Goal: Task Accomplishment & Management: Manage account settings

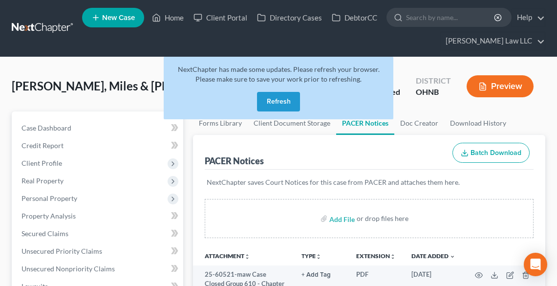
scroll to position [119, 0]
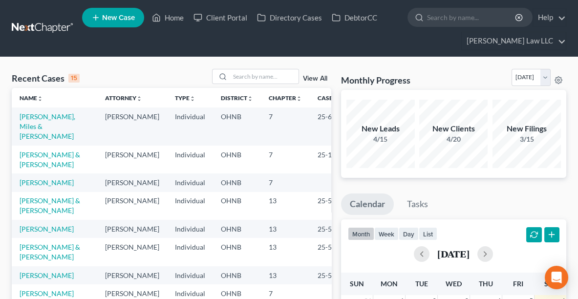
click at [224, 89] on th "District unfold_more expand_more expand_less" at bounding box center [237, 98] width 48 height 20
click at [241, 72] on input "search" at bounding box center [264, 76] width 68 height 14
type input "shrader"
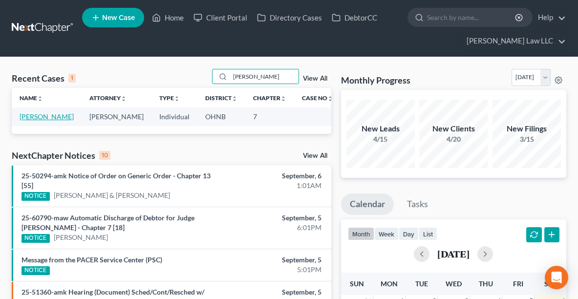
click at [48, 114] on link "Shrader, Thomas" at bounding box center [47, 116] width 54 height 8
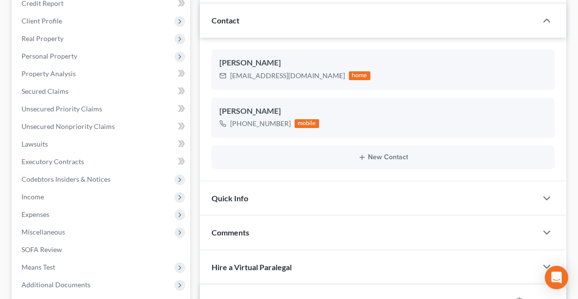
scroll to position [146, 0]
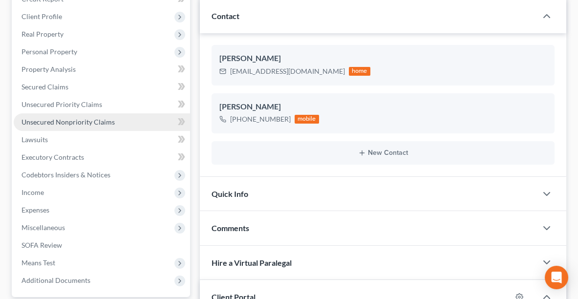
click at [57, 124] on span "Unsecured Nonpriority Claims" at bounding box center [67, 122] width 93 height 8
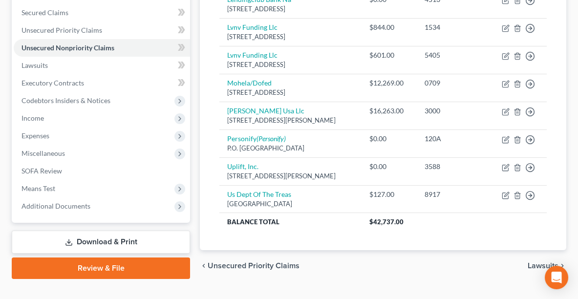
scroll to position [237, 0]
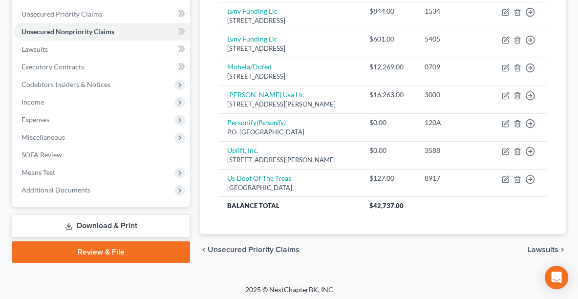
click at [88, 227] on link "Download & Print" at bounding box center [101, 225] width 178 height 23
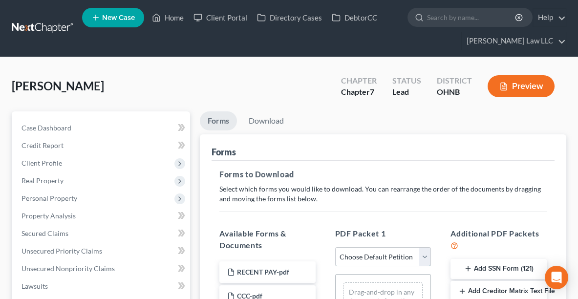
click at [409, 253] on select "Choose Default Petition PDF Packet Complete Bankruptcy Petition (all forms and …" at bounding box center [383, 257] width 96 height 20
select select "0"
click at [335, 247] on select "Choose Default Petition PDF Packet Complete Bankruptcy Petition (all forms and …" at bounding box center [383, 257] width 96 height 20
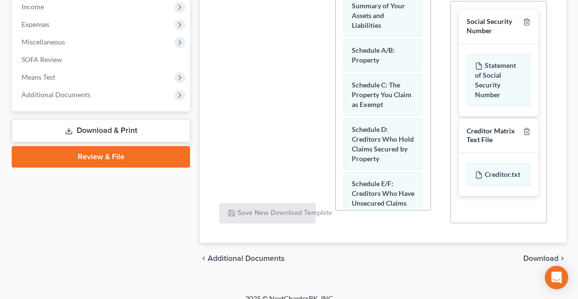
scroll to position [333, 0]
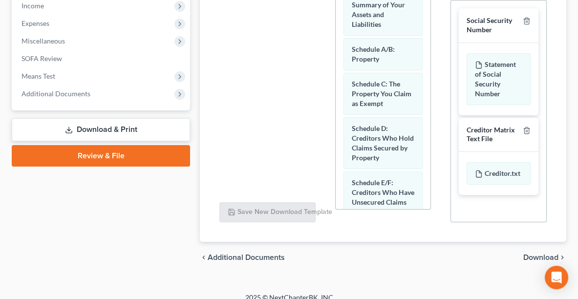
click at [527, 256] on span "Download" at bounding box center [540, 257] width 35 height 8
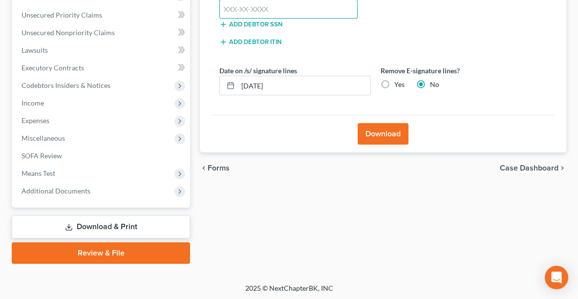
click at [319, 9] on input "text" at bounding box center [288, 10] width 138 height 20
type input "290-86-1329"
click at [388, 134] on button "Download" at bounding box center [382, 133] width 51 height 21
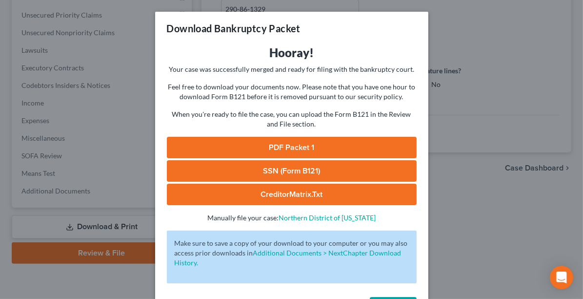
click at [317, 144] on link "PDF Packet 1" at bounding box center [292, 147] width 250 height 21
click at [572, 75] on div "Download Bankruptcy Packet Hooray! Your case was successfully merged and ready …" at bounding box center [291, 149] width 583 height 299
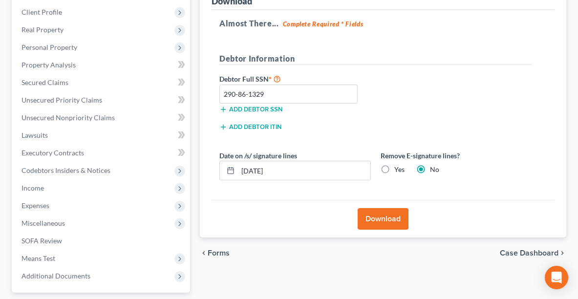
scroll to position [116, 0]
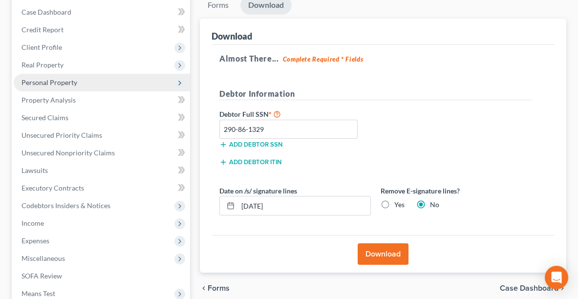
click at [57, 78] on span "Personal Property" at bounding box center [49, 82] width 56 height 8
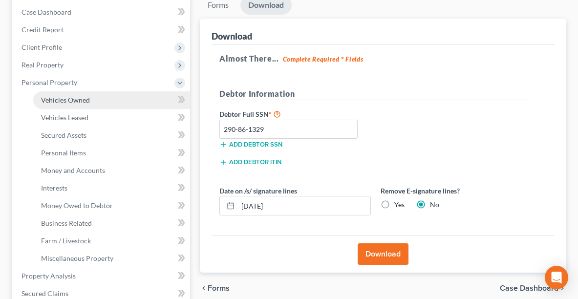
click at [81, 102] on span "Vehicles Owned" at bounding box center [65, 100] width 49 height 8
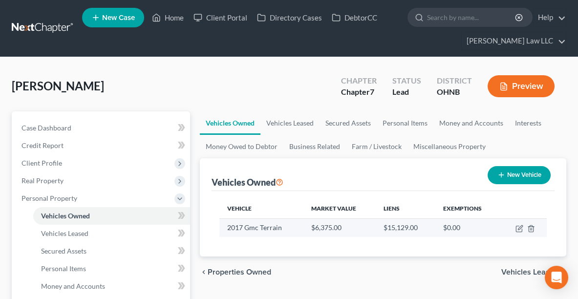
click at [519, 233] on td at bounding box center [523, 227] width 47 height 19
click at [520, 227] on icon "button" at bounding box center [519, 229] width 8 height 8
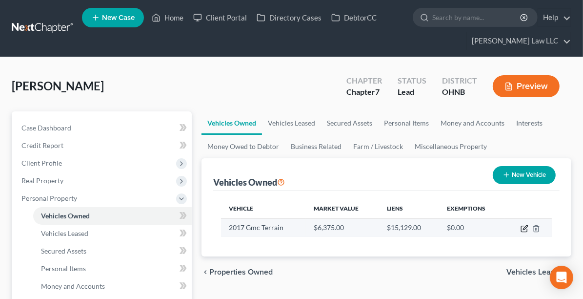
select select "0"
select select "9"
select select "3"
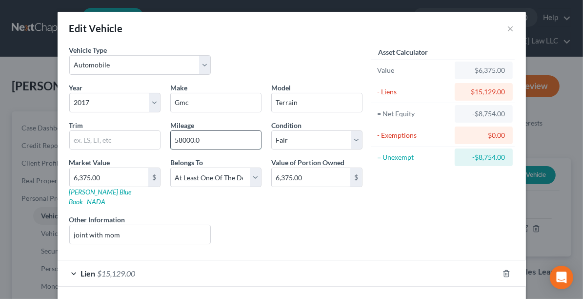
click at [214, 143] on input "58000.0" at bounding box center [216, 140] width 90 height 19
type input "58,000"
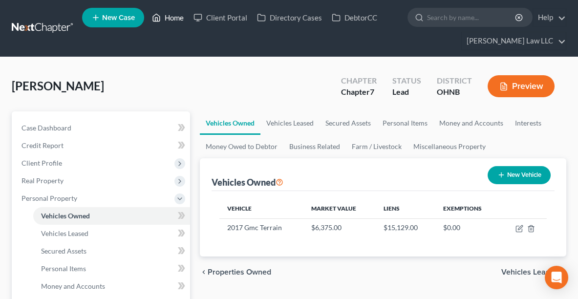
click at [179, 18] on link "Home" at bounding box center [168, 18] width 42 height 18
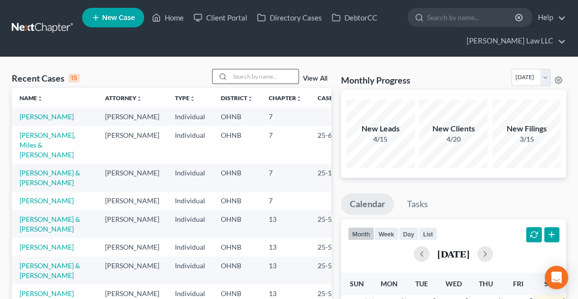
click at [258, 73] on input "search" at bounding box center [264, 76] width 68 height 14
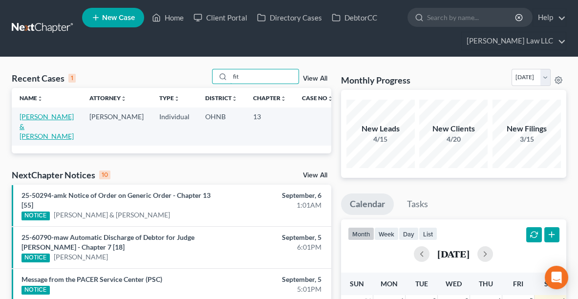
type input "fit"
click at [32, 123] on link "Fitzwater, William & Izabell" at bounding box center [47, 126] width 54 height 28
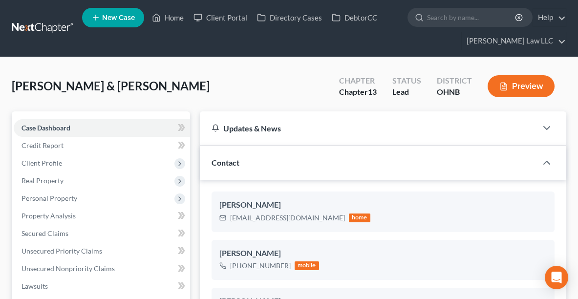
scroll to position [171, 0]
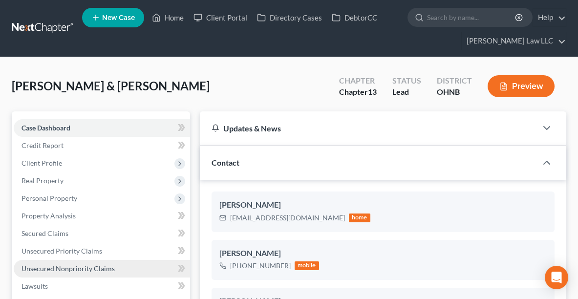
click at [44, 266] on span "Unsecured Nonpriority Claims" at bounding box center [67, 268] width 93 height 8
